Goal: Information Seeking & Learning: Learn about a topic

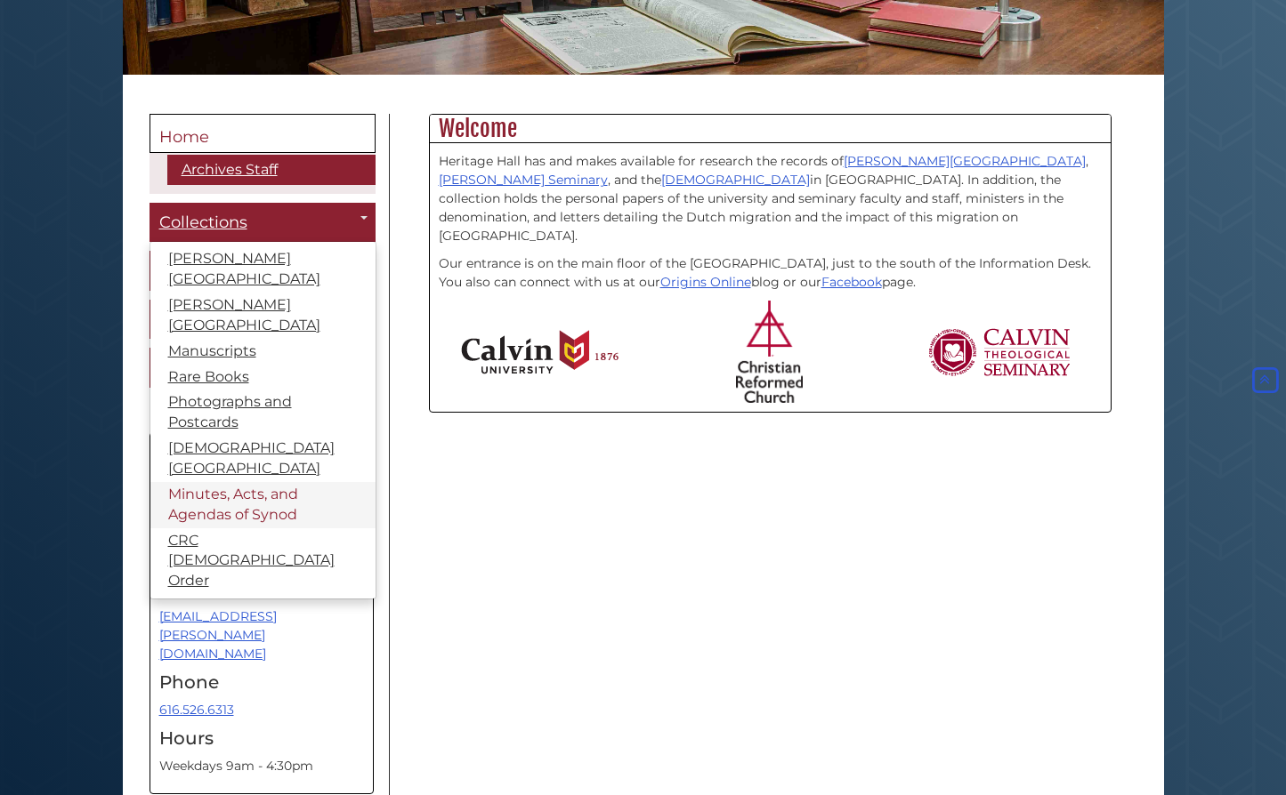
scroll to position [381, 0]
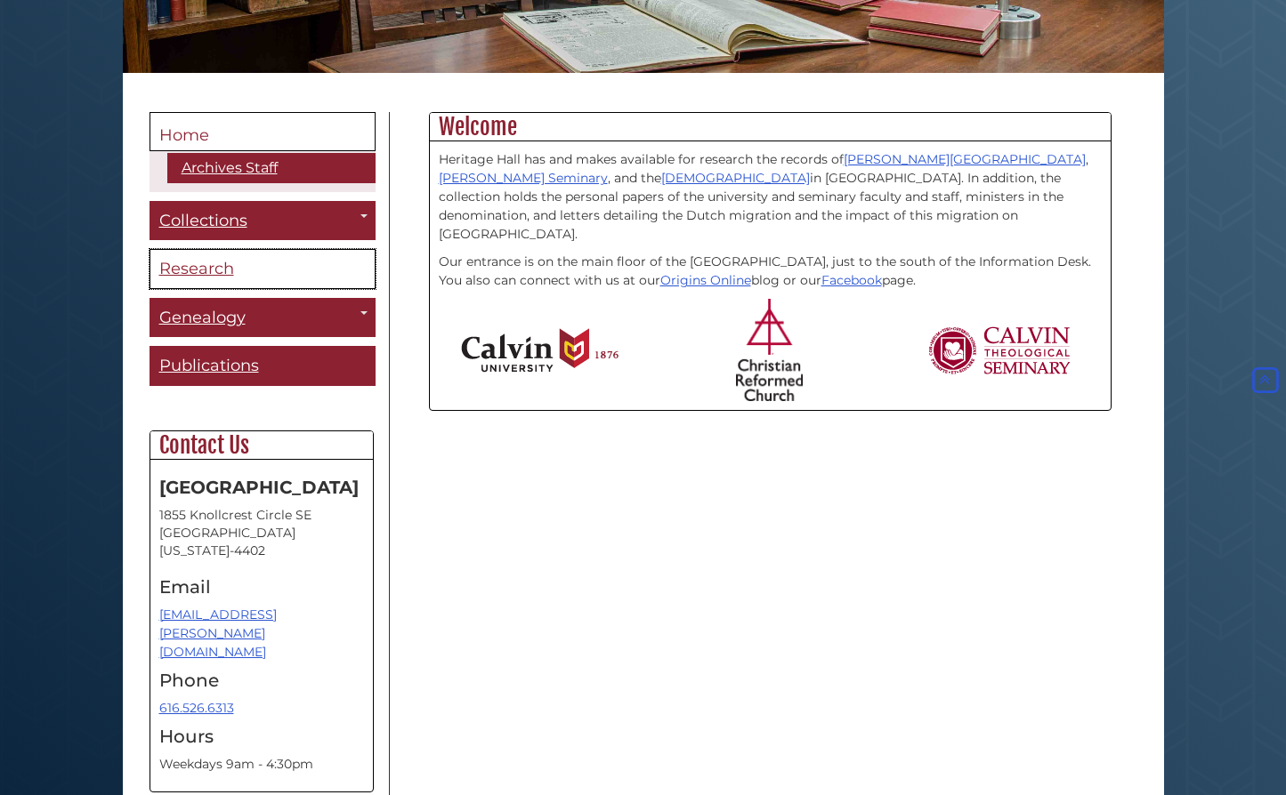
click at [226, 262] on span "Research" at bounding box center [196, 269] width 75 height 20
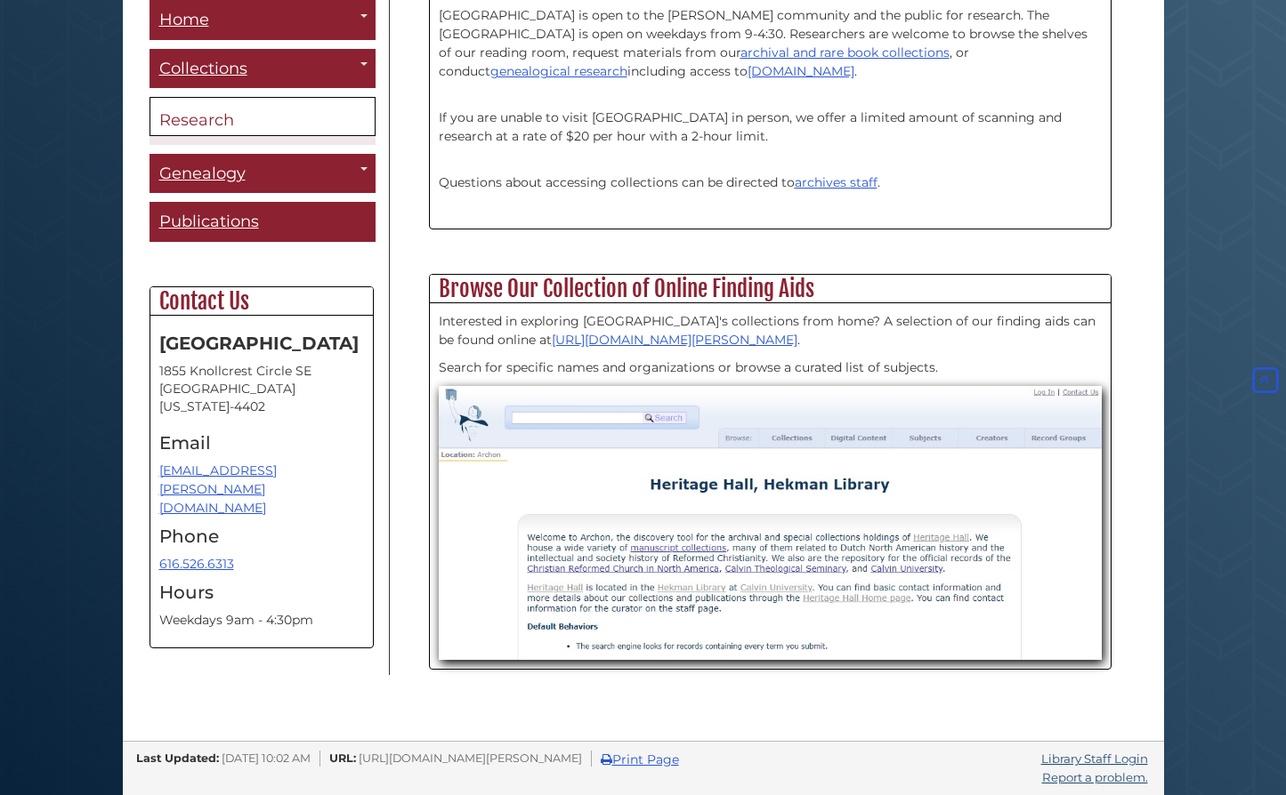
scroll to position [522, 0]
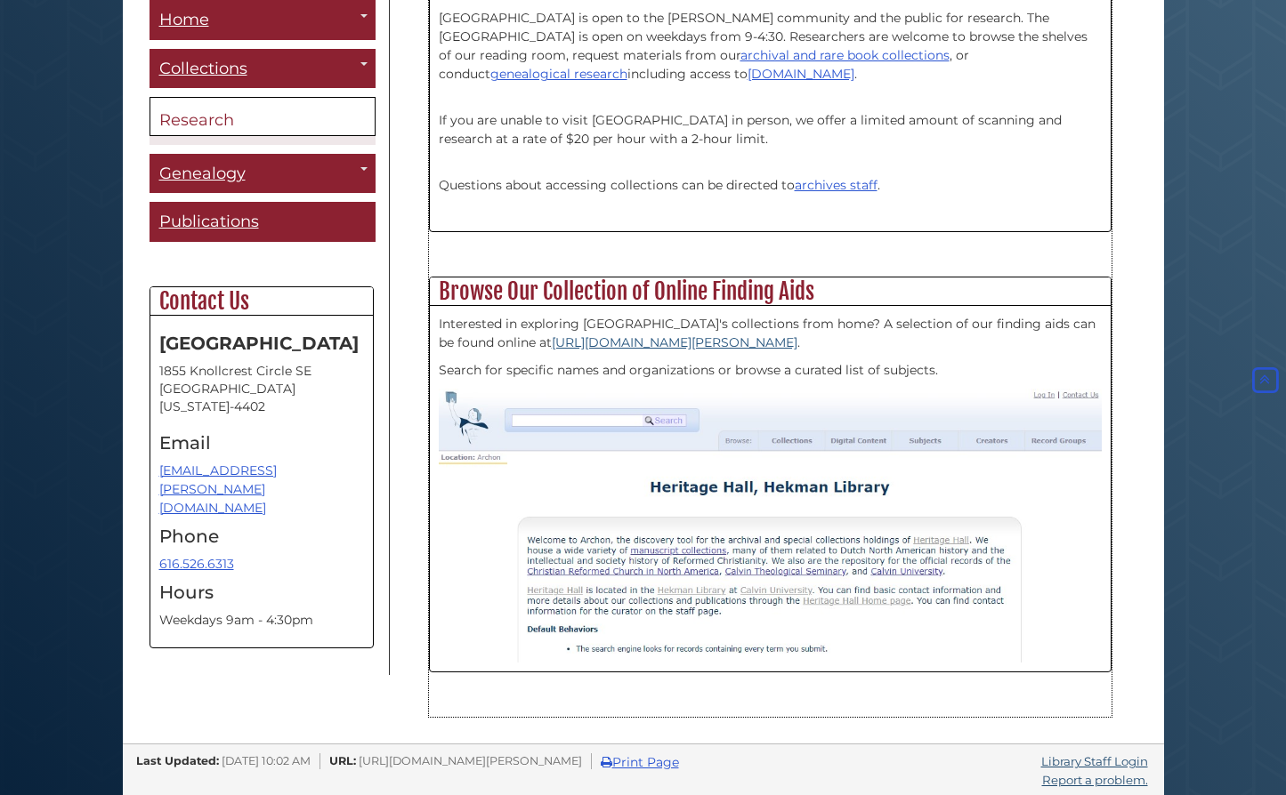
click at [567, 344] on link "https://archives.calvin.edu/" at bounding box center [675, 343] width 246 height 16
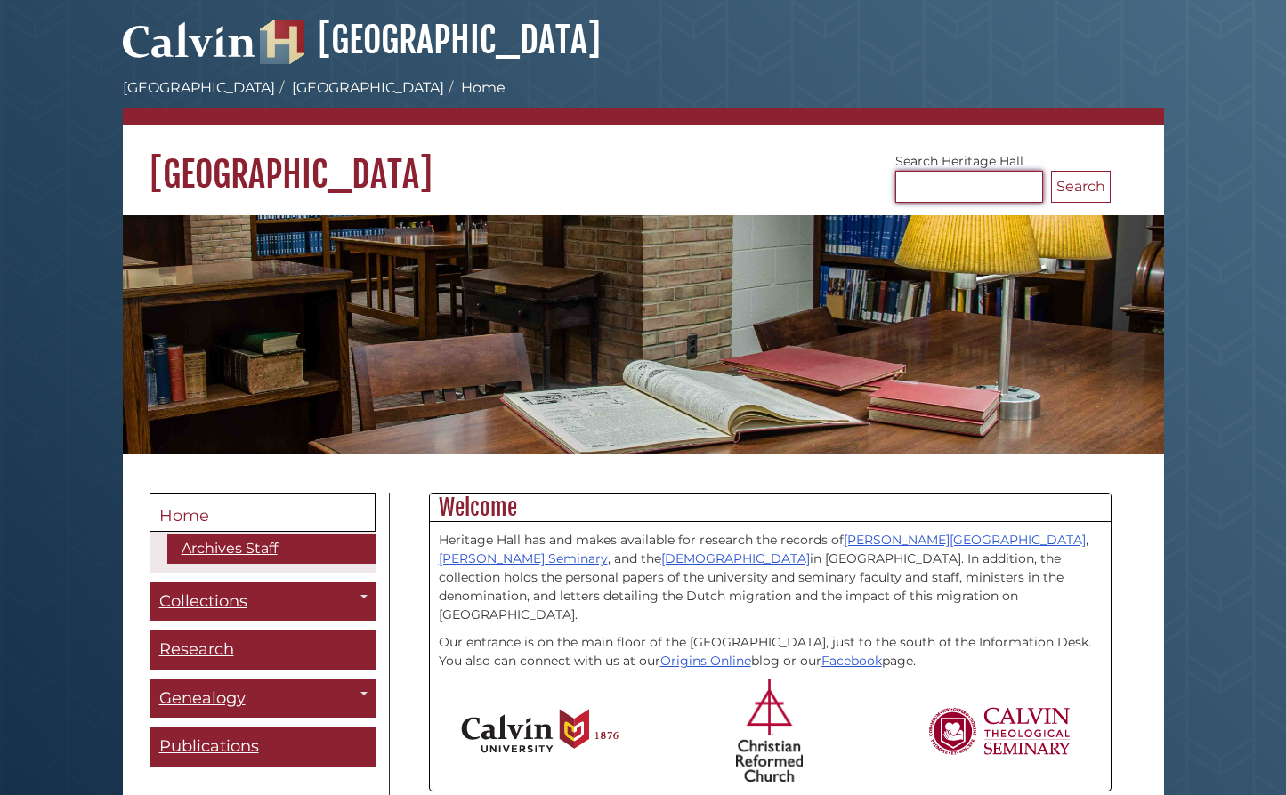
click at [909, 187] on input "Search [GEOGRAPHIC_DATA]" at bounding box center [969, 187] width 148 height 32
type input "**********"
click at [1070, 180] on button "Search" at bounding box center [1081, 187] width 60 height 32
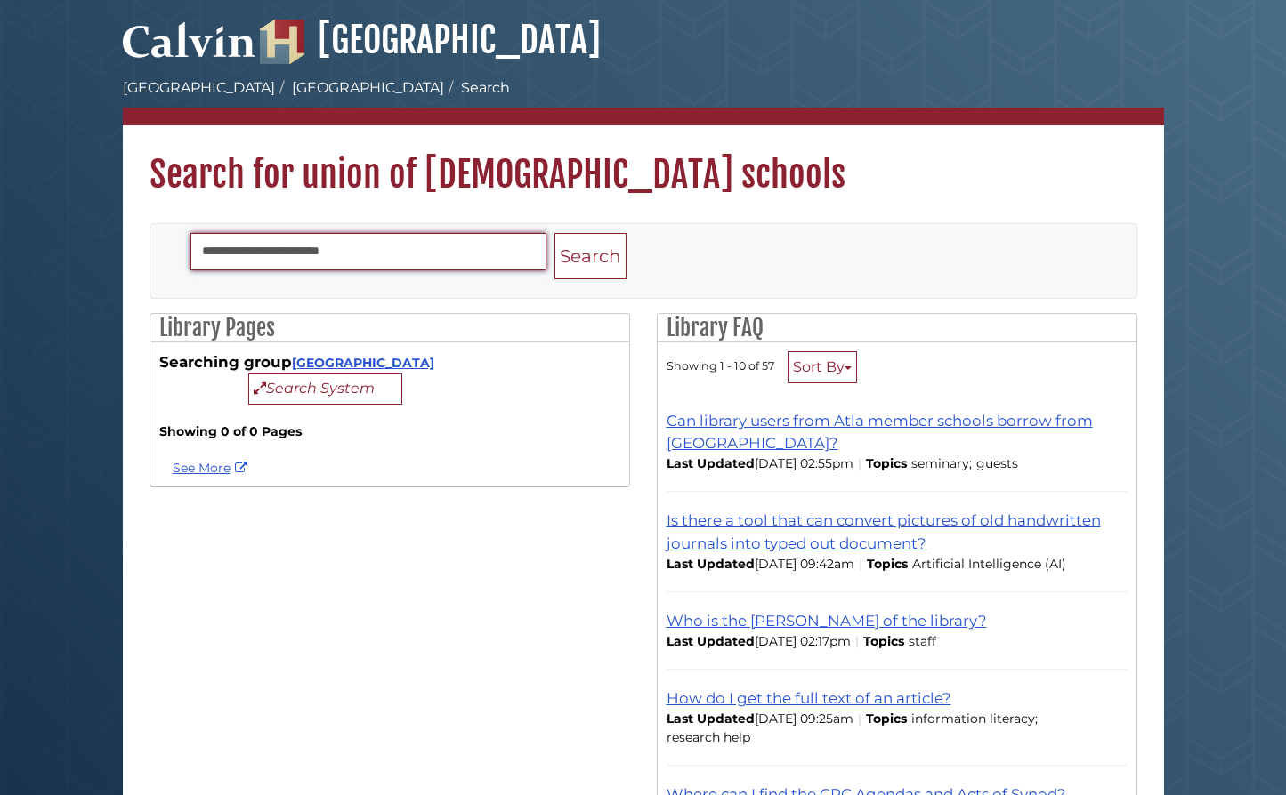
drag, startPoint x: 370, startPoint y: 254, endPoint x: 190, endPoint y: 236, distance: 181.6
click at [190, 236] on input "**********" at bounding box center [368, 251] width 356 height 37
click at [589, 256] on button "Search" at bounding box center [590, 256] width 72 height 47
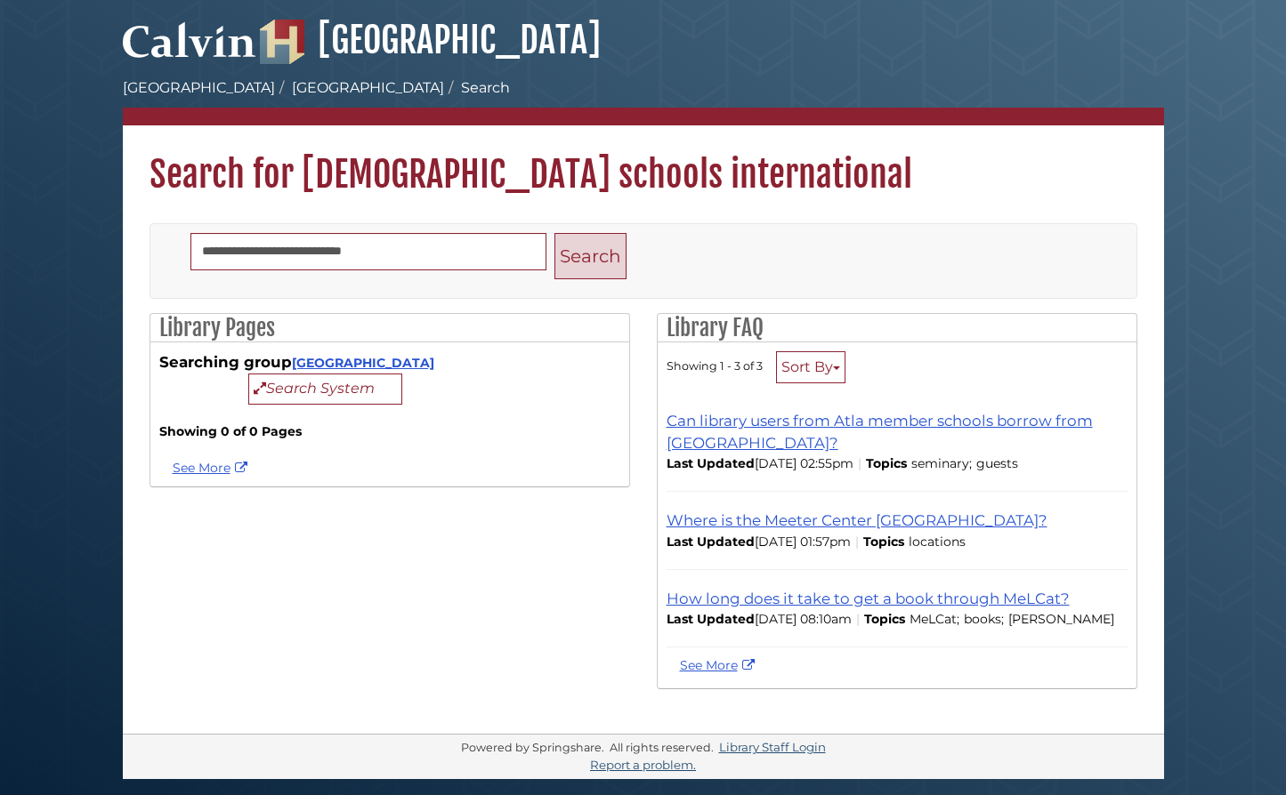
click at [585, 245] on button "Search" at bounding box center [590, 256] width 72 height 47
click at [207, 466] on link "See More" at bounding box center [212, 468] width 79 height 16
drag, startPoint x: 397, startPoint y: 251, endPoint x: 184, endPoint y: 255, distance: 212.7
click at [181, 255] on form "**********" at bounding box center [526, 261] width 699 height 75
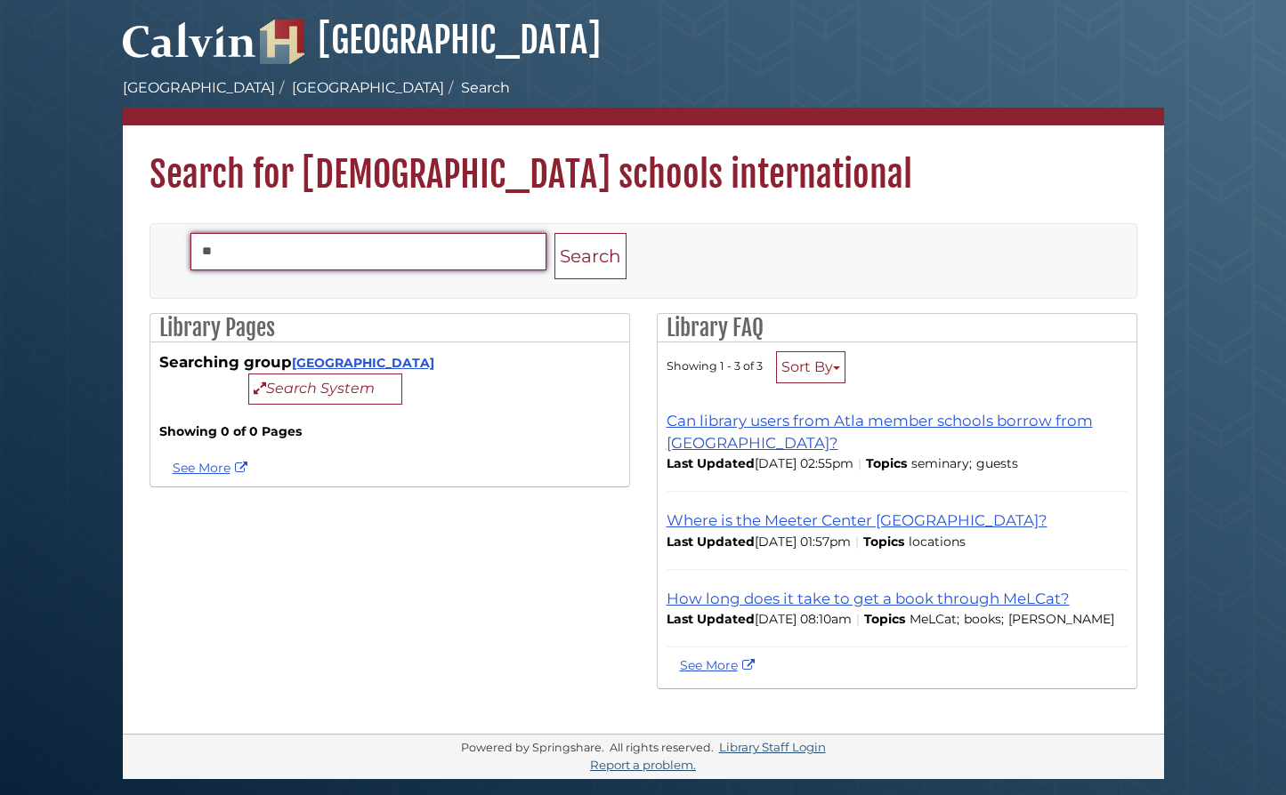
type input "*"
click at [589, 256] on button "Search" at bounding box center [590, 256] width 72 height 47
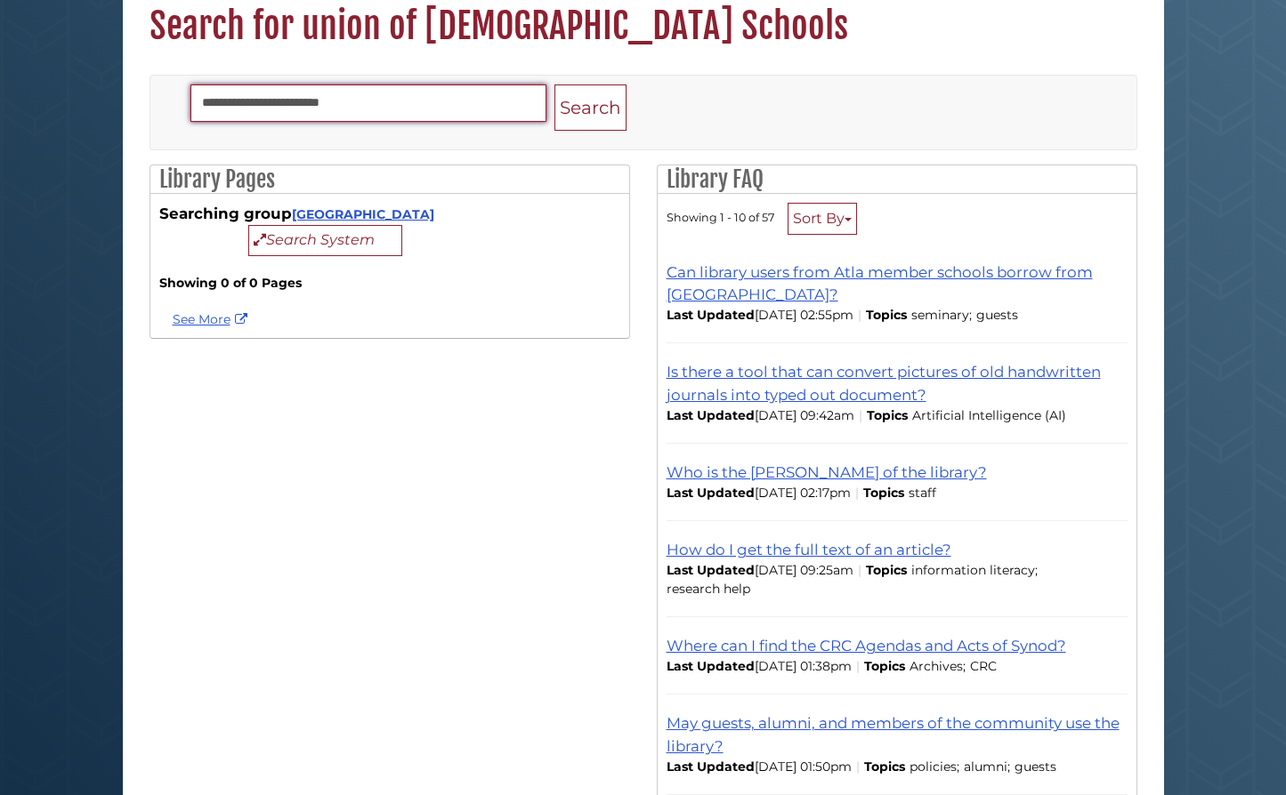
scroll to position [153, 0]
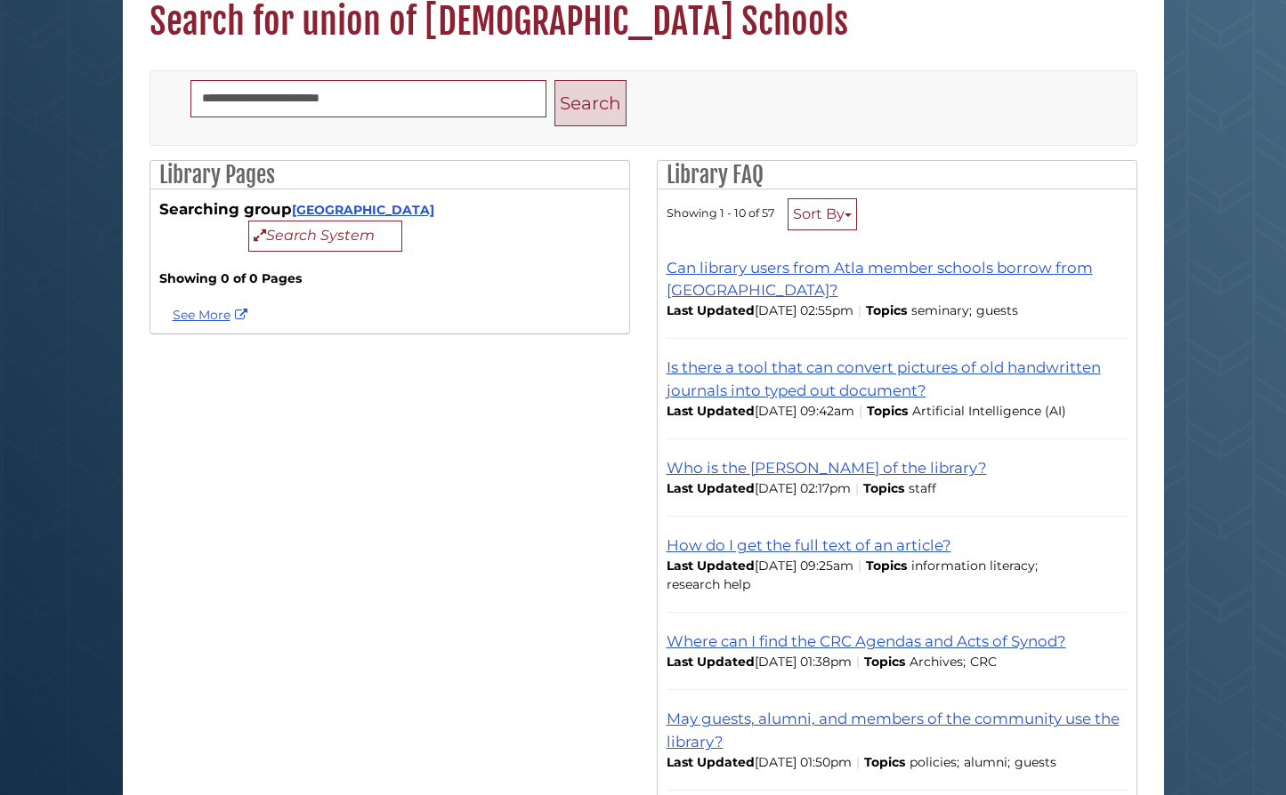
click at [585, 88] on button "Search" at bounding box center [590, 103] width 72 height 47
drag, startPoint x: 375, startPoint y: 97, endPoint x: 180, endPoint y: 99, distance: 194.9
click at [178, 99] on form "**********" at bounding box center [526, 108] width 699 height 75
type input "**********"
click at [589, 103] on button "Search" at bounding box center [590, 103] width 72 height 47
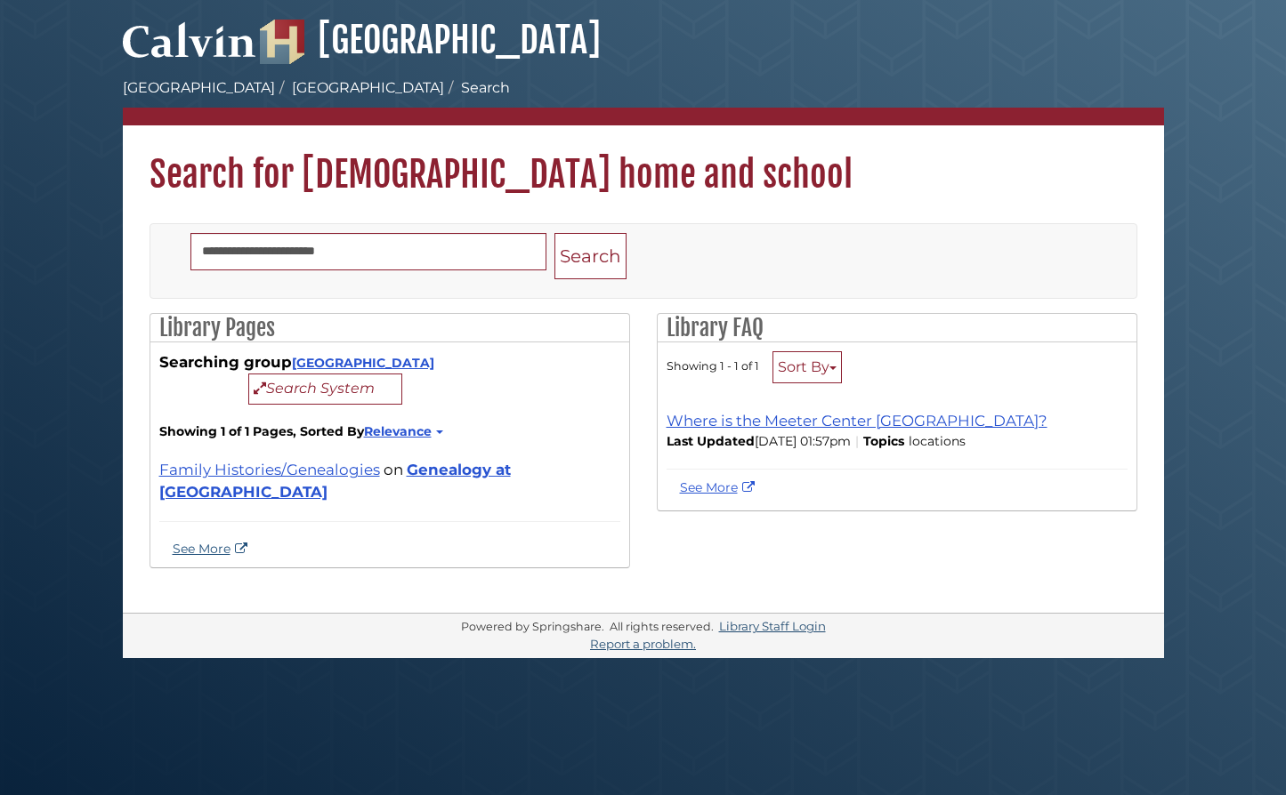
click at [225, 541] on link "See More" at bounding box center [212, 549] width 79 height 16
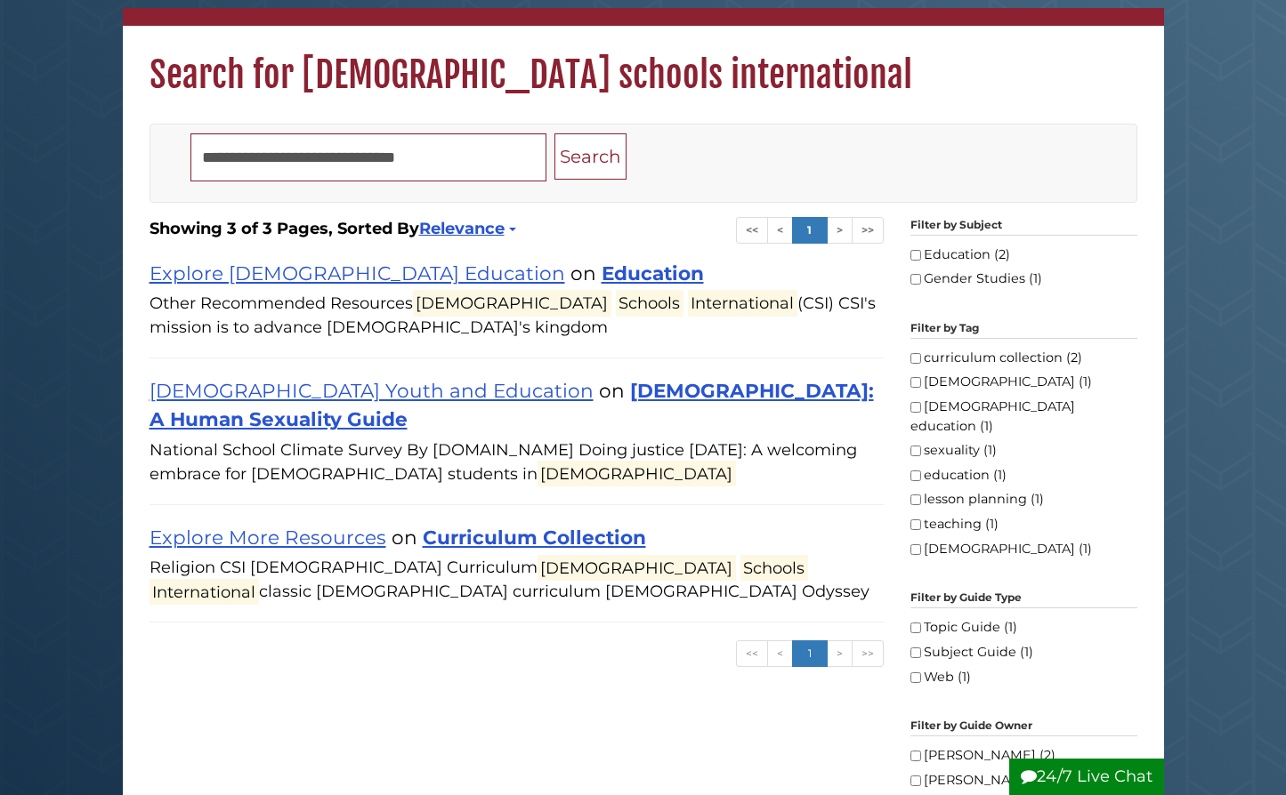
scroll to position [133, 0]
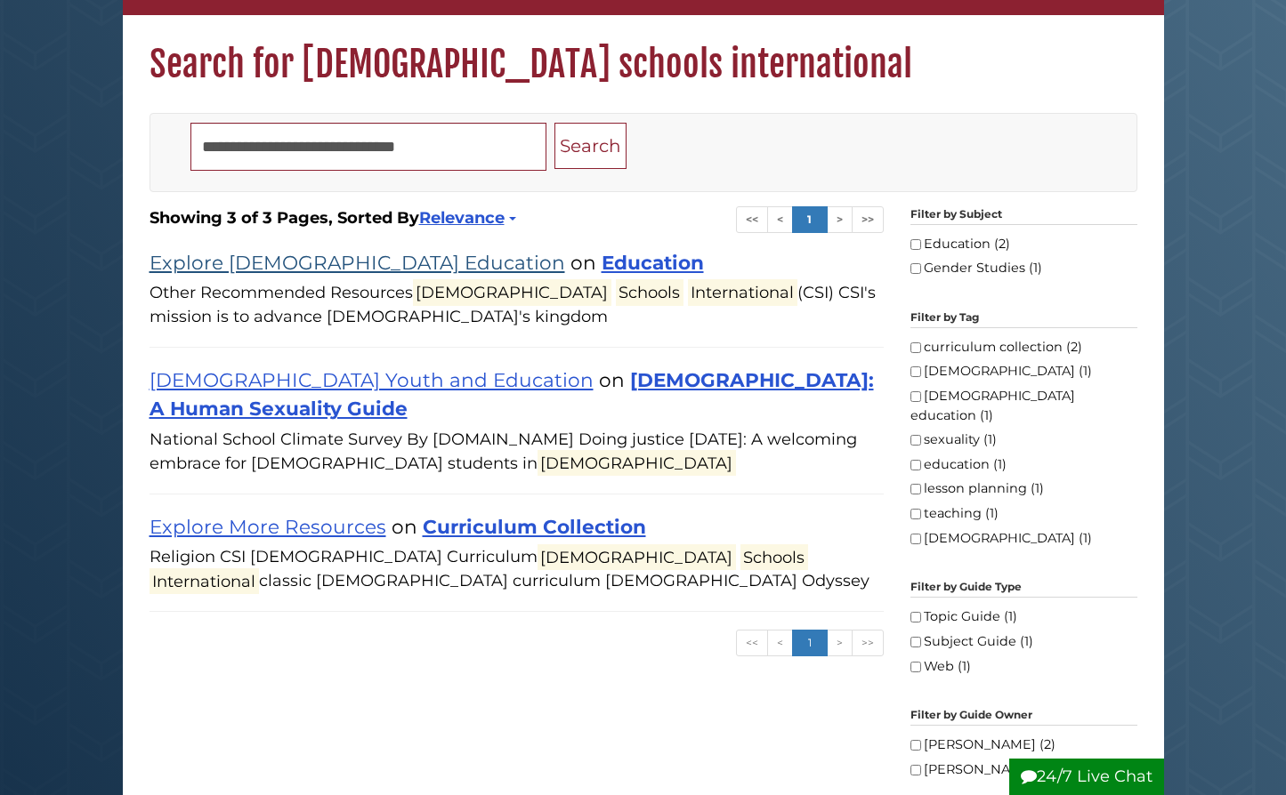
click at [305, 263] on link "Explore [DEMOGRAPHIC_DATA] Education" at bounding box center [357, 262] width 416 height 23
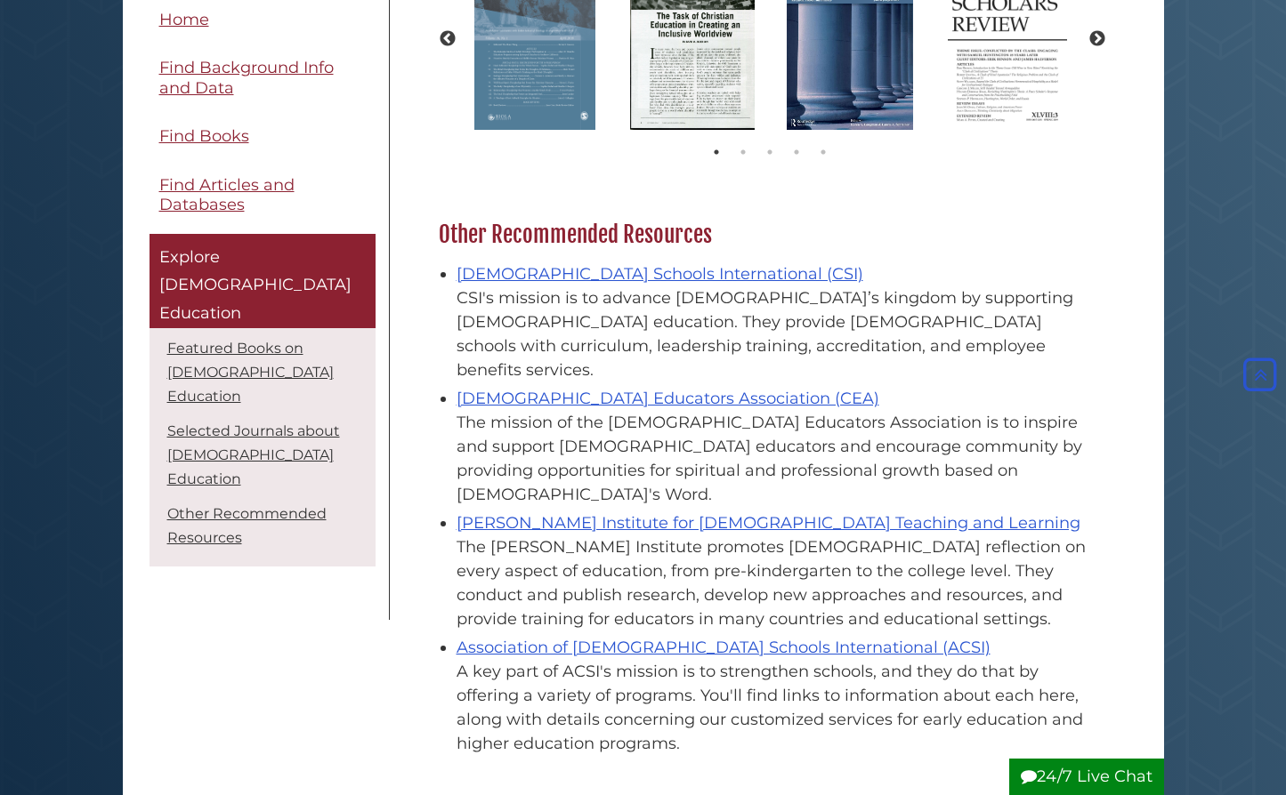
scroll to position [876, 0]
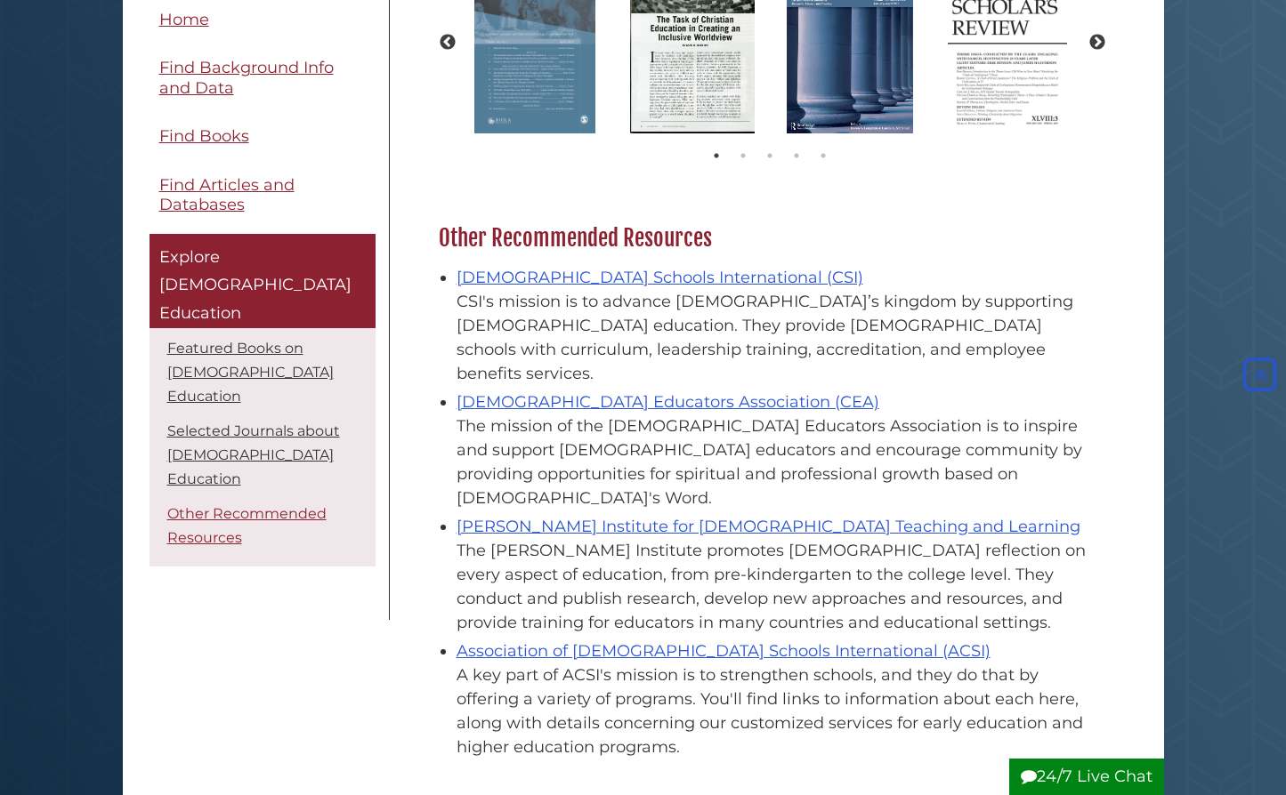
click at [222, 506] on link "Other Recommended Resources" at bounding box center [246, 526] width 159 height 41
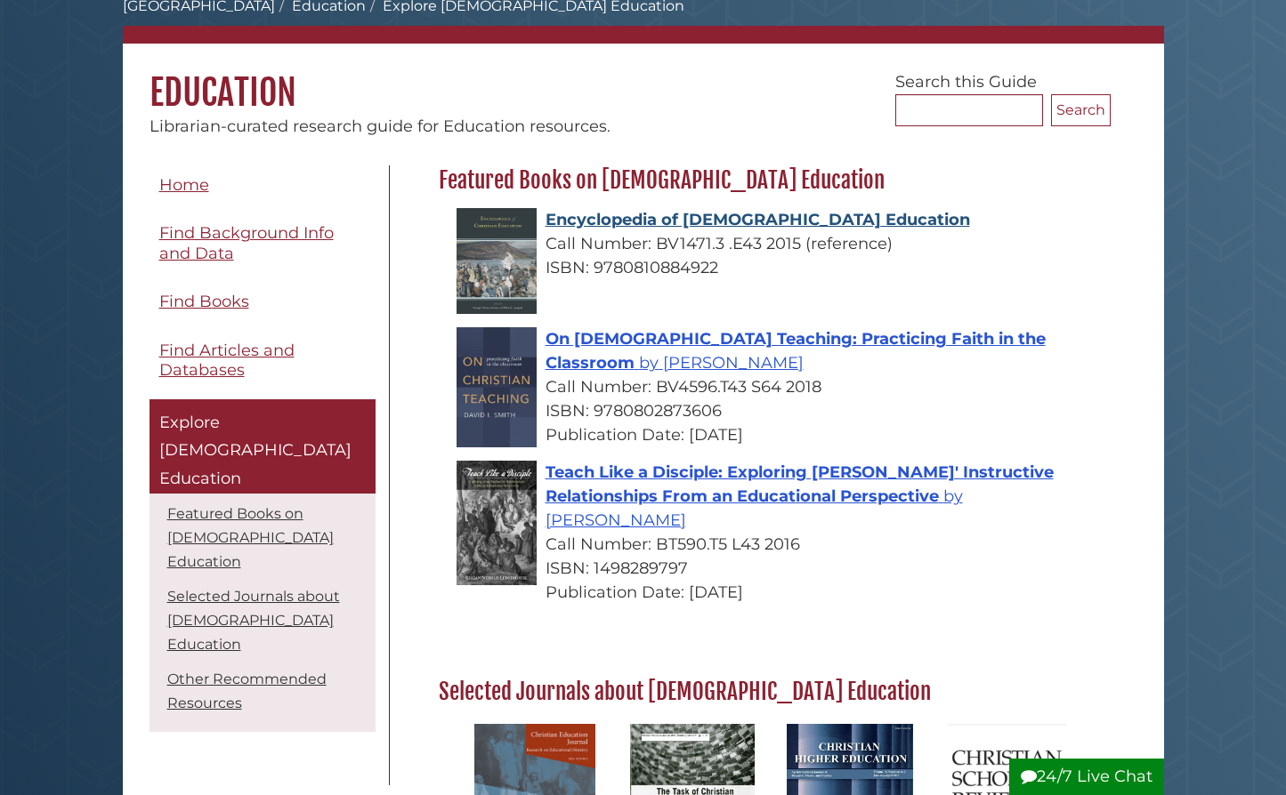
scroll to position [141, 0]
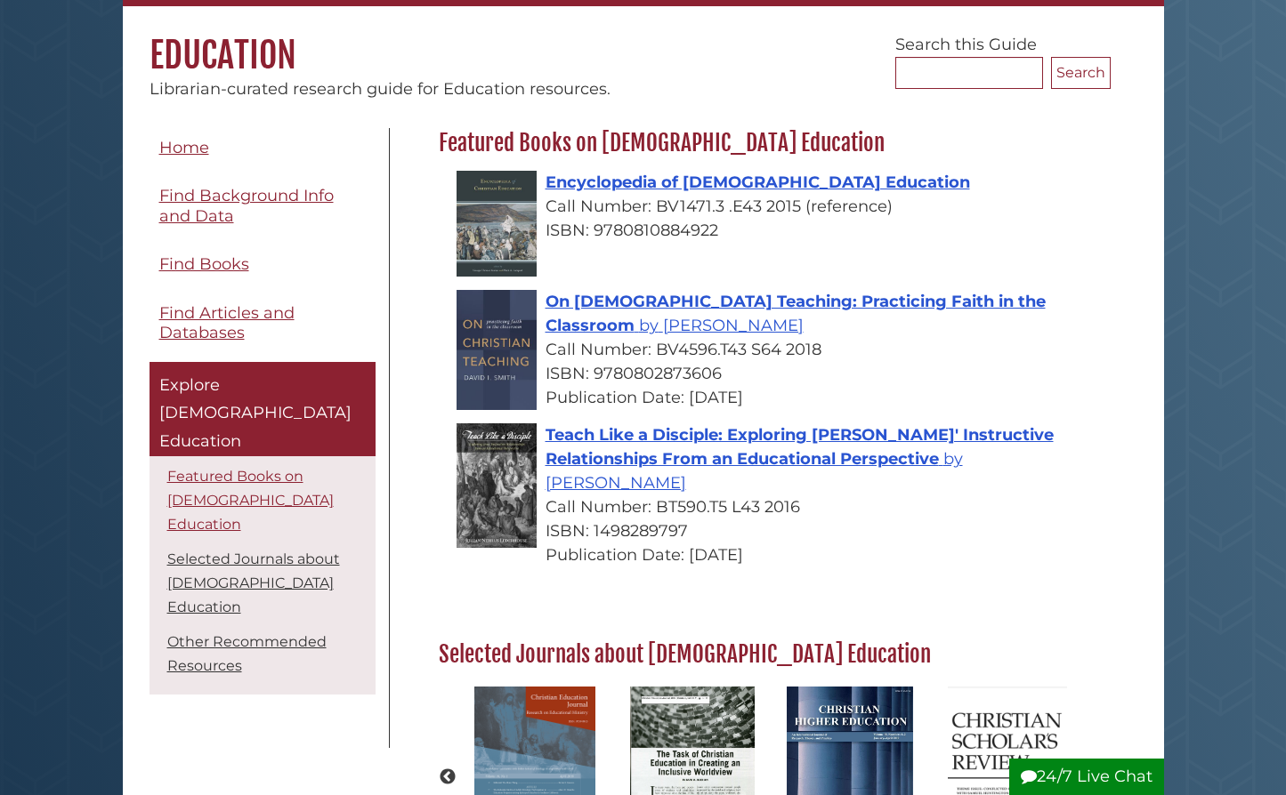
click at [231, 468] on link "Featured Books on [DEMOGRAPHIC_DATA] Education" at bounding box center [250, 500] width 166 height 65
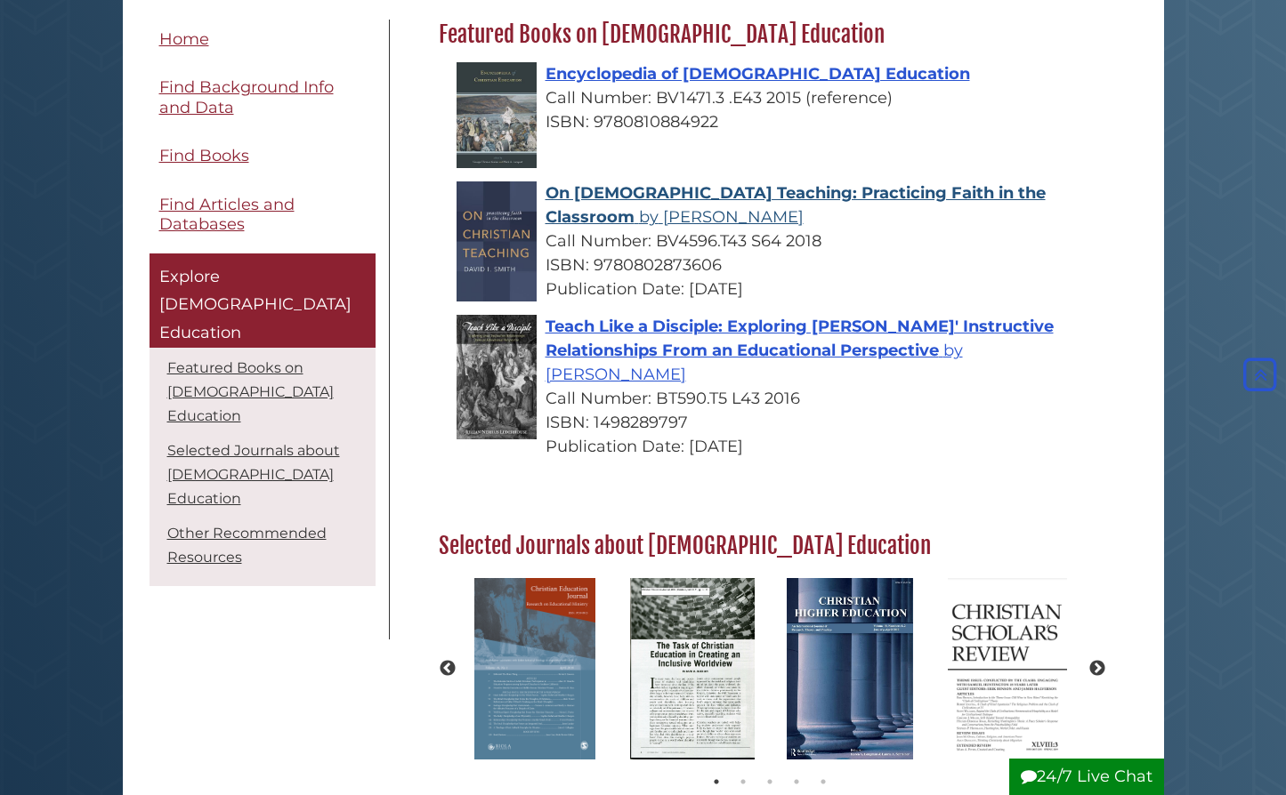
scroll to position [252, 1]
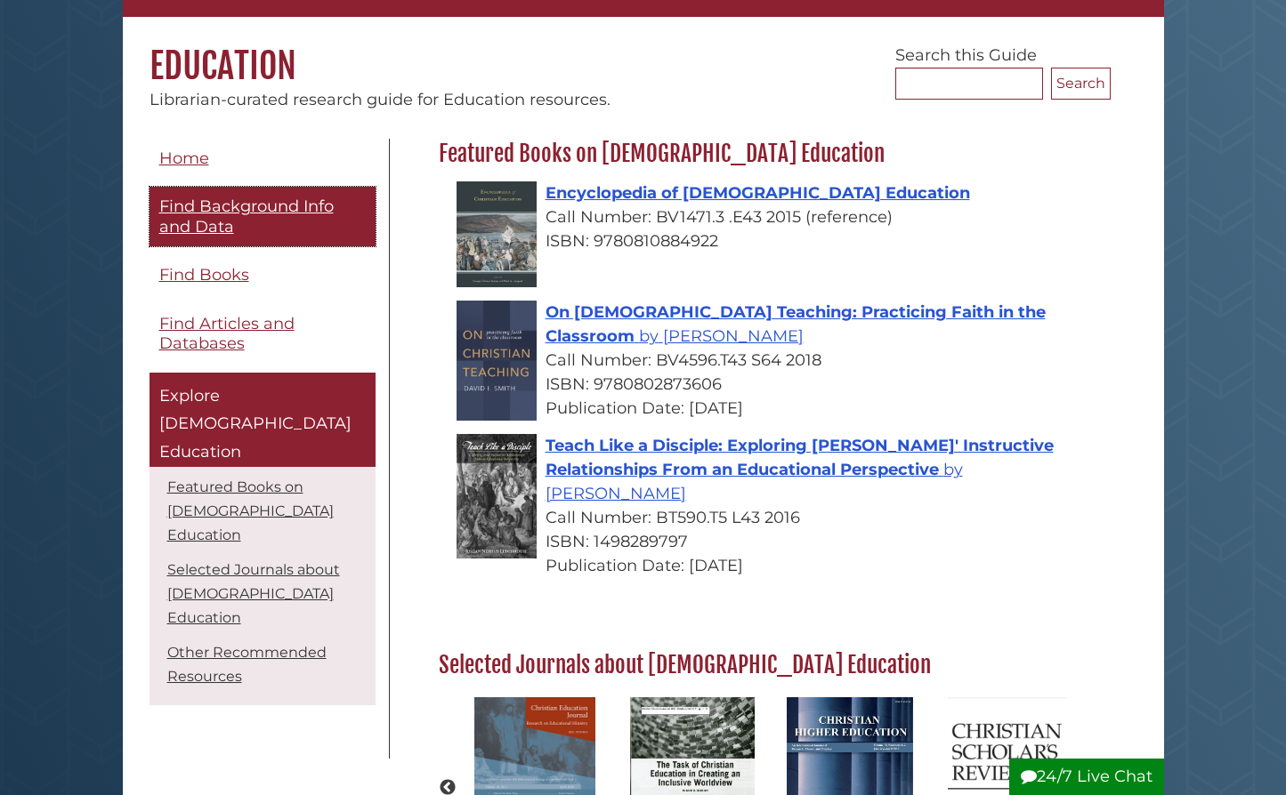
click at [245, 207] on span "Find Background Info and Data" at bounding box center [246, 217] width 174 height 40
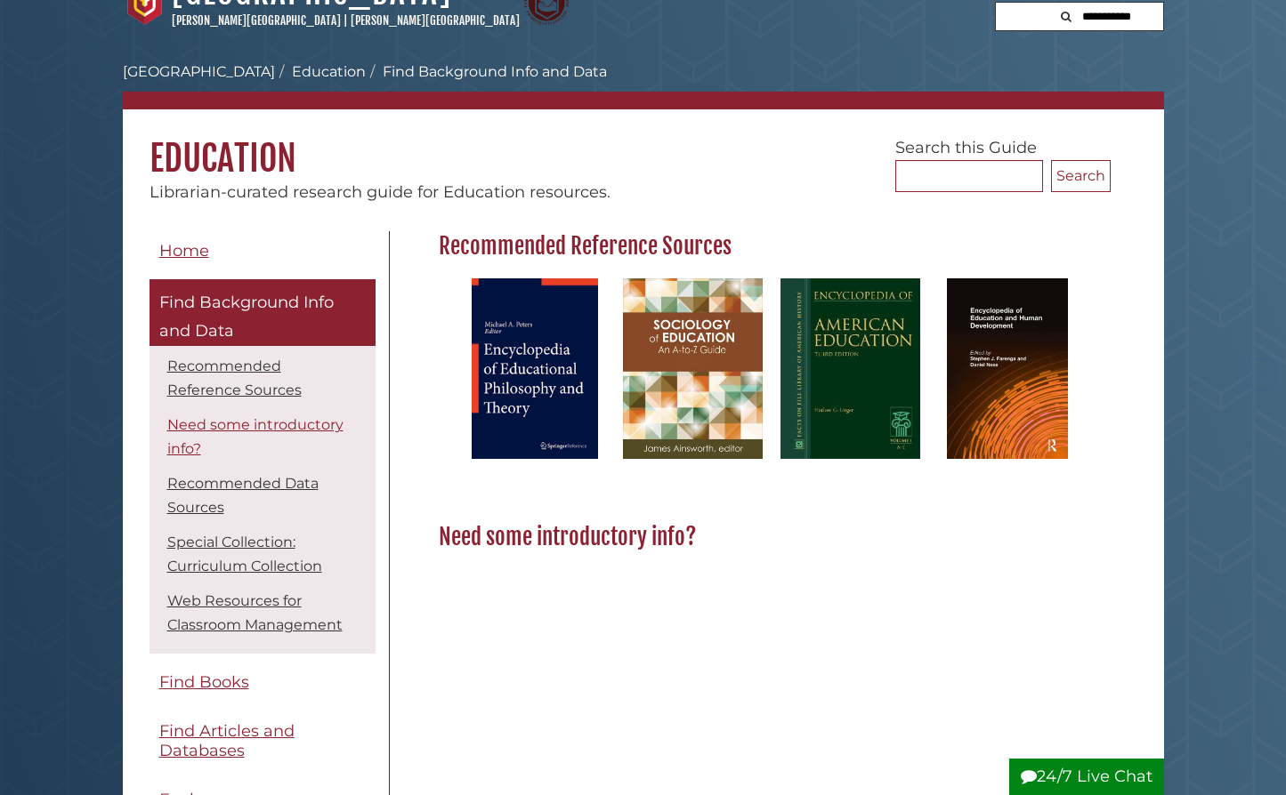
scroll to position [36, 0]
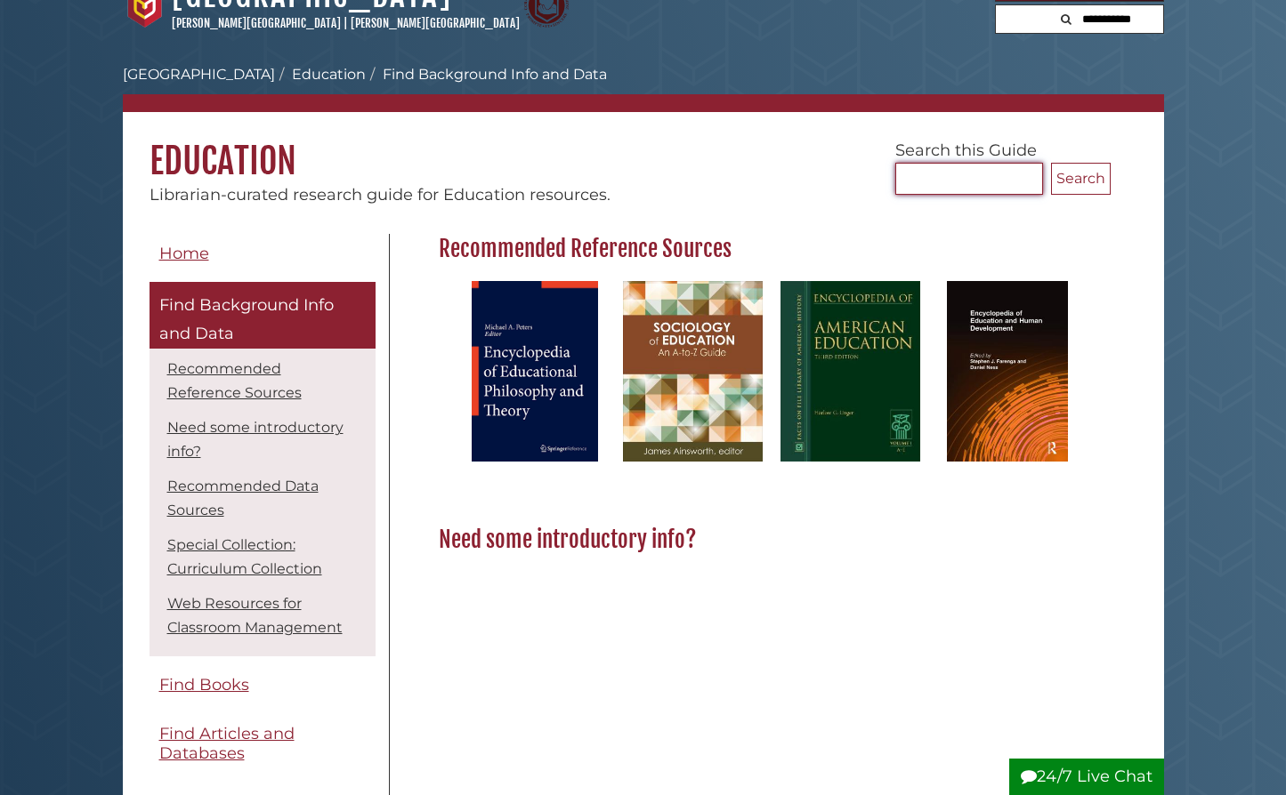
click at [908, 176] on input "Search..." at bounding box center [969, 179] width 148 height 32
type input "**********"
click at [1080, 177] on button "Search" at bounding box center [1081, 179] width 60 height 32
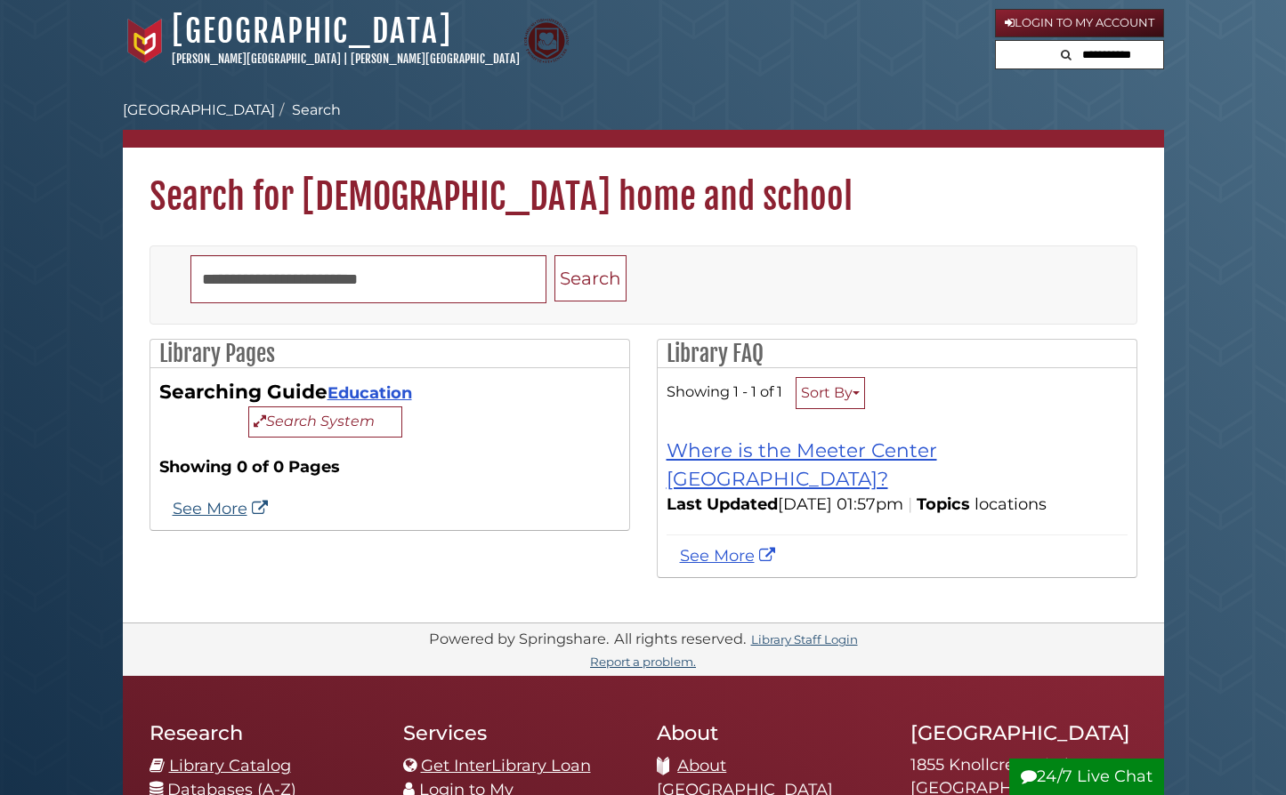
click at [236, 506] on link "See More" at bounding box center [223, 509] width 100 height 20
